Goal: Information Seeking & Learning: Learn about a topic

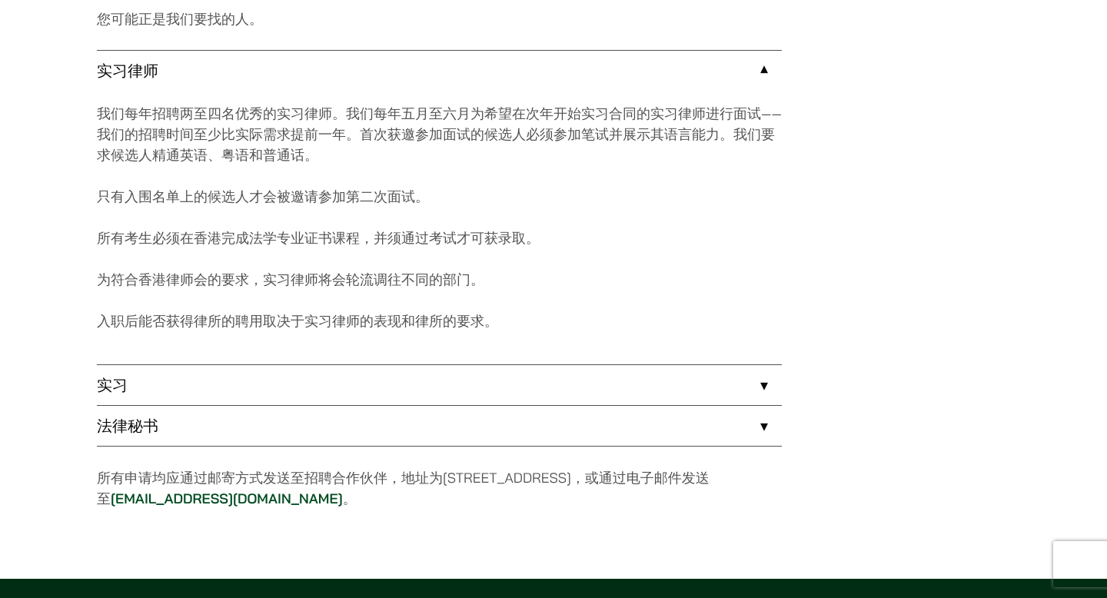
scroll to position [1325, 0]
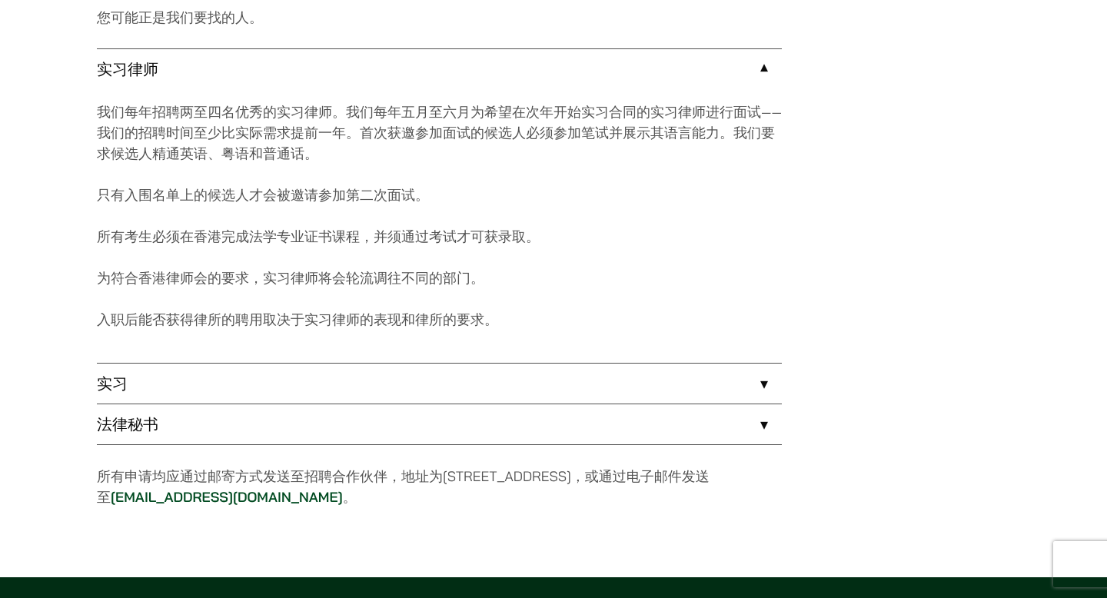
click at [520, 387] on link "实习" at bounding box center [439, 384] width 685 height 40
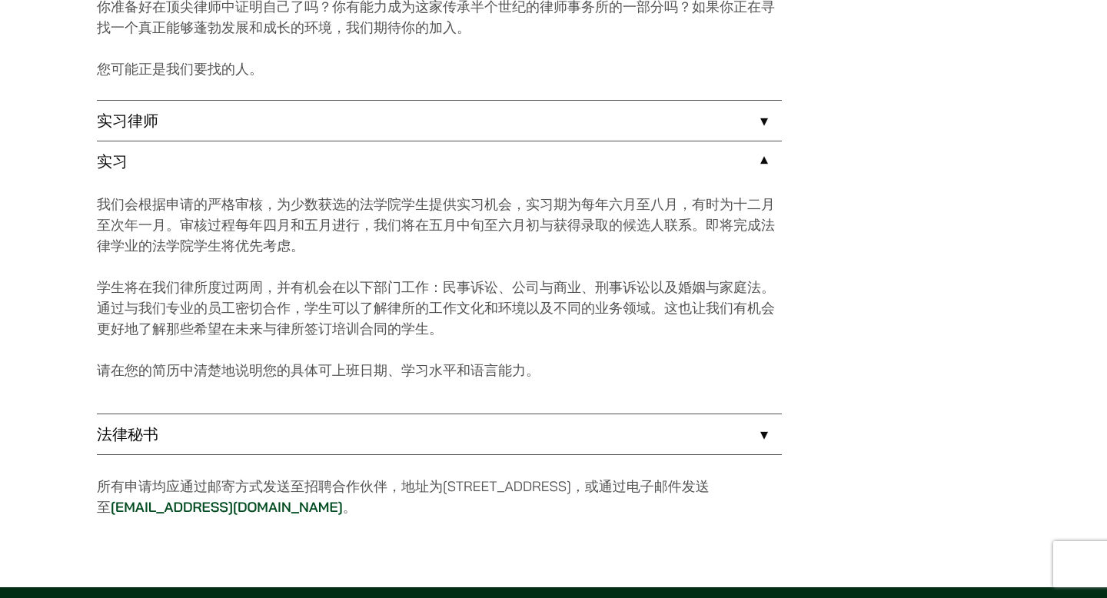
scroll to position [1255, 0]
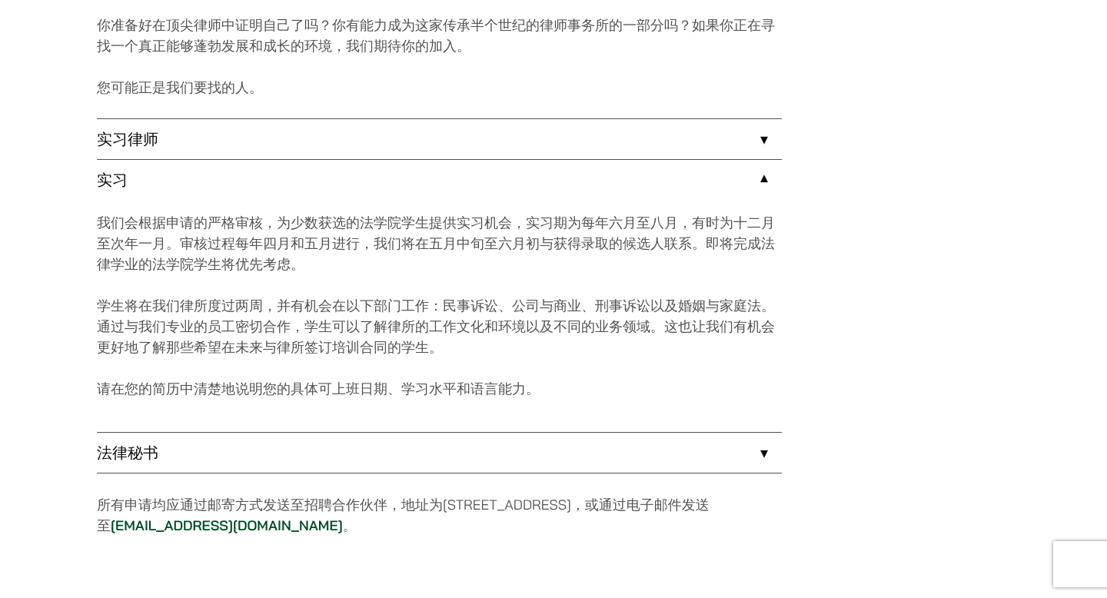
click at [423, 447] on link "法律秘书" at bounding box center [439, 453] width 685 height 40
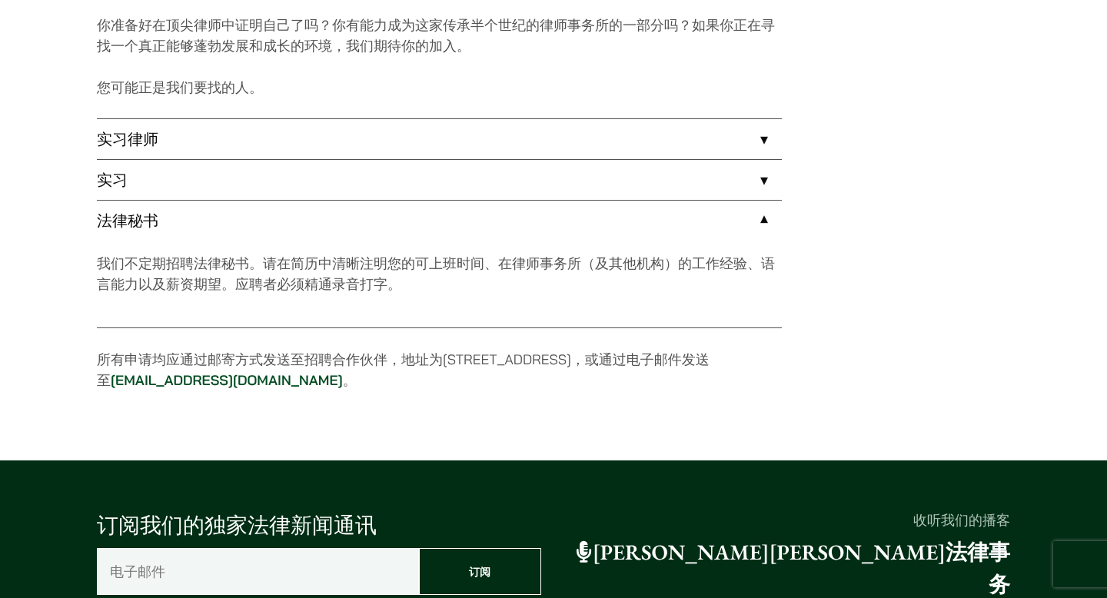
click at [446, 168] on link "实习" at bounding box center [439, 180] width 685 height 40
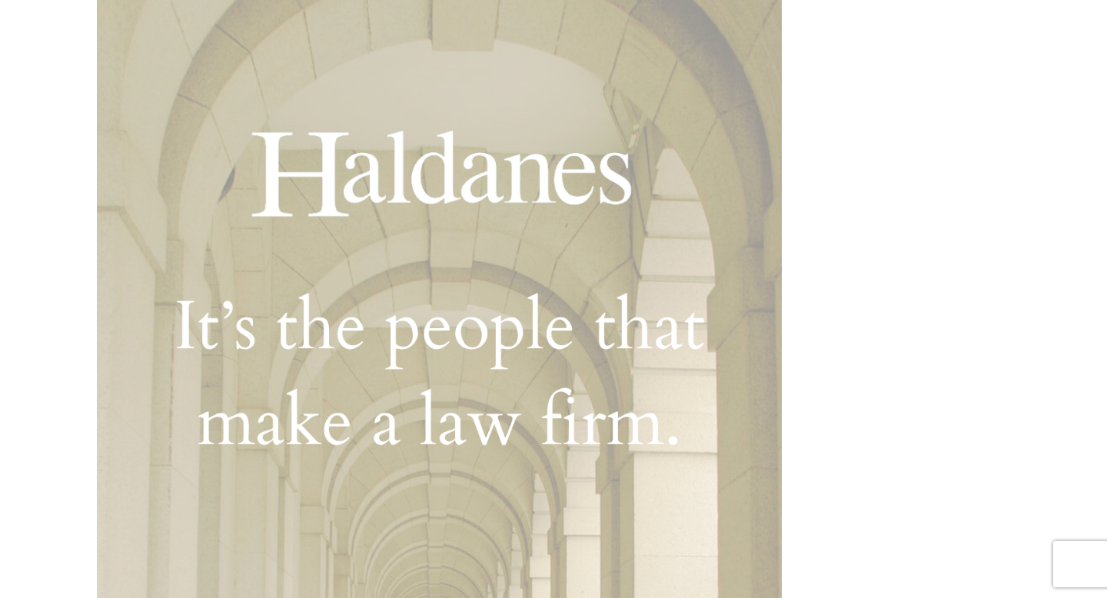
scroll to position [161, 0]
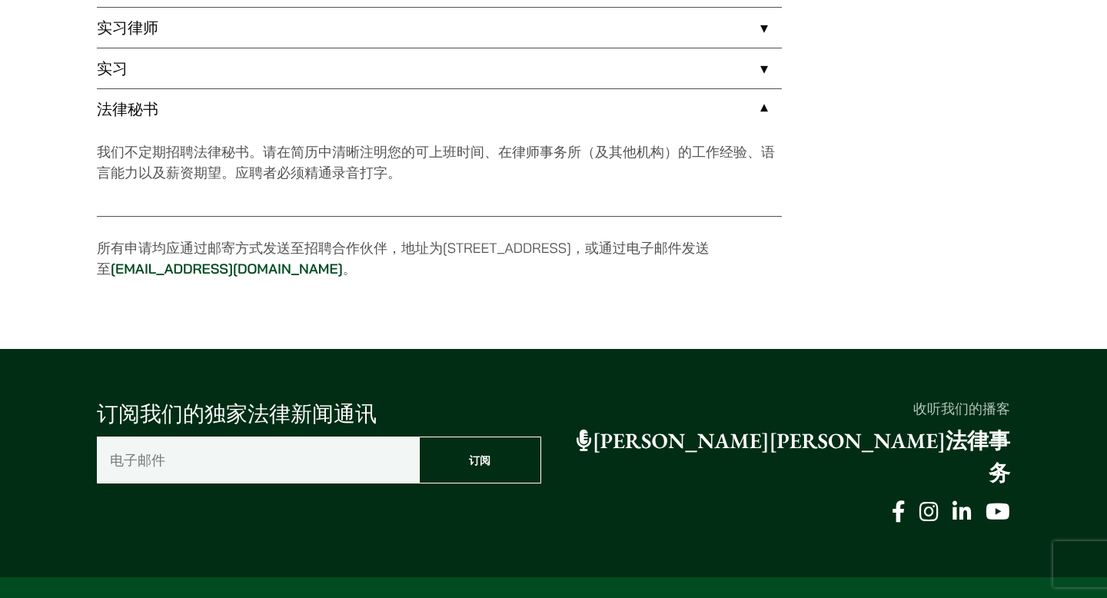
scroll to position [1373, 0]
